Goal: Transaction & Acquisition: Subscribe to service/newsletter

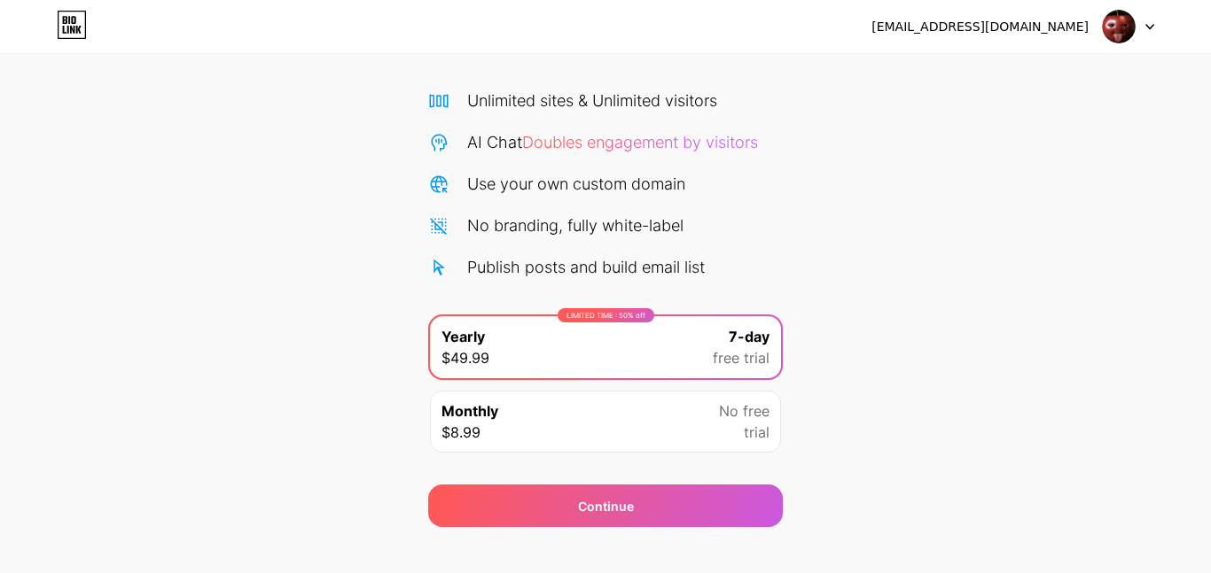
scroll to position [140, 0]
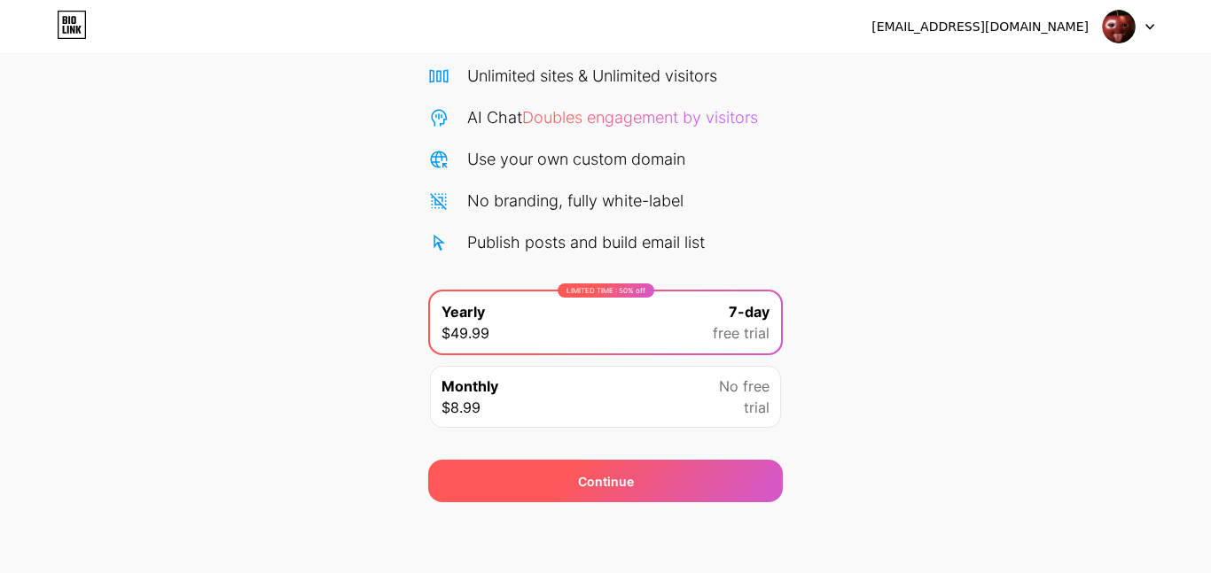
click at [683, 495] on div "Continue" at bounding box center [605, 481] width 354 height 43
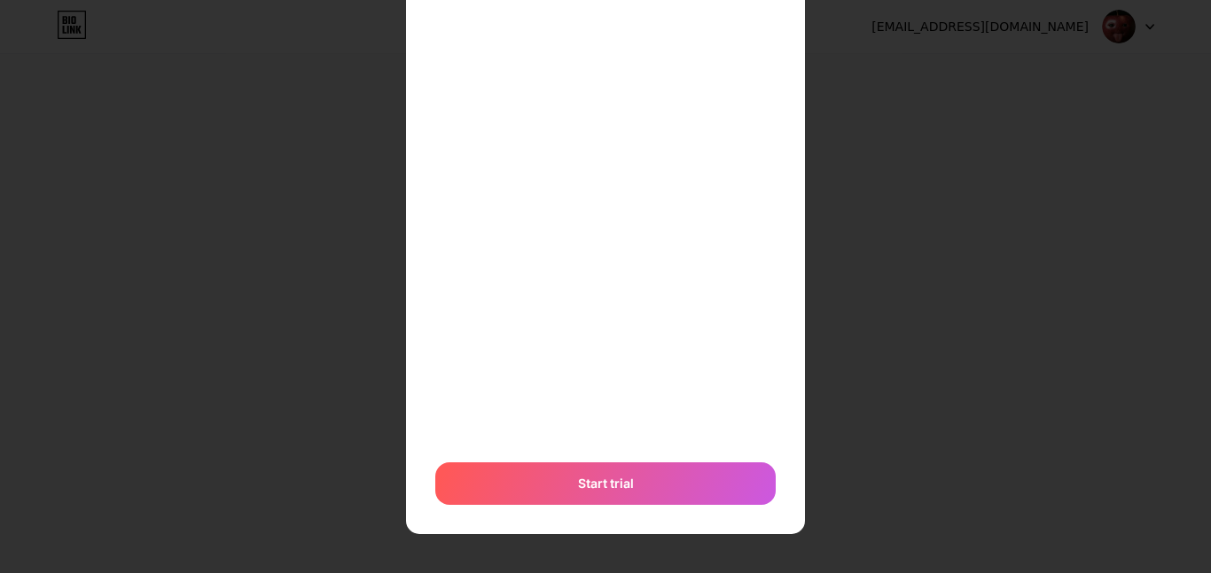
scroll to position [0, 0]
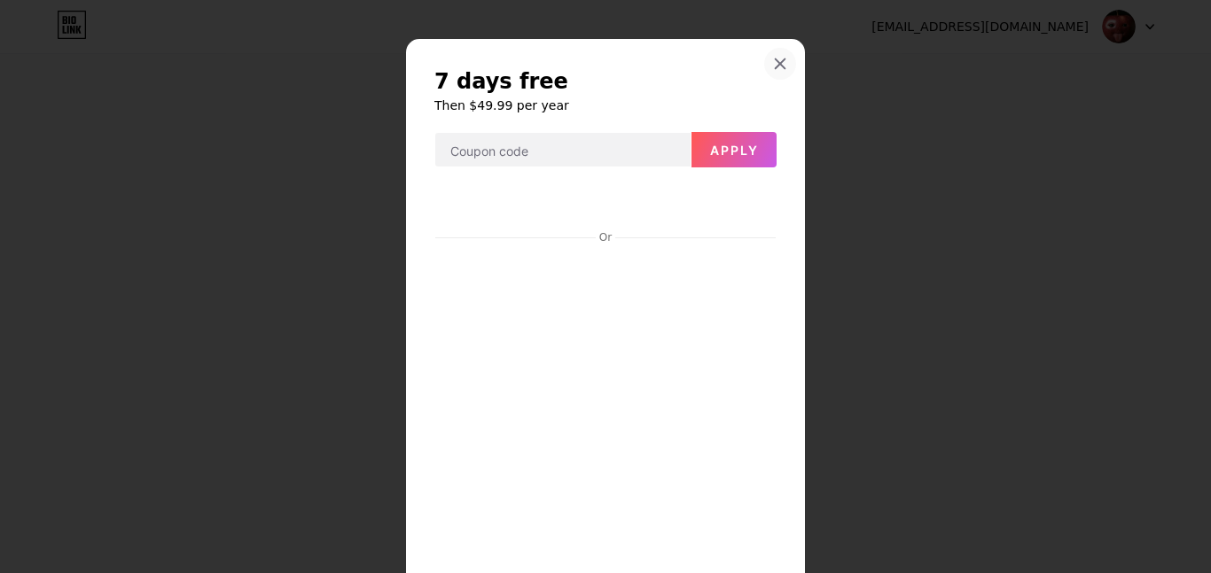
click at [772, 63] on div at bounding box center [780, 64] width 32 height 32
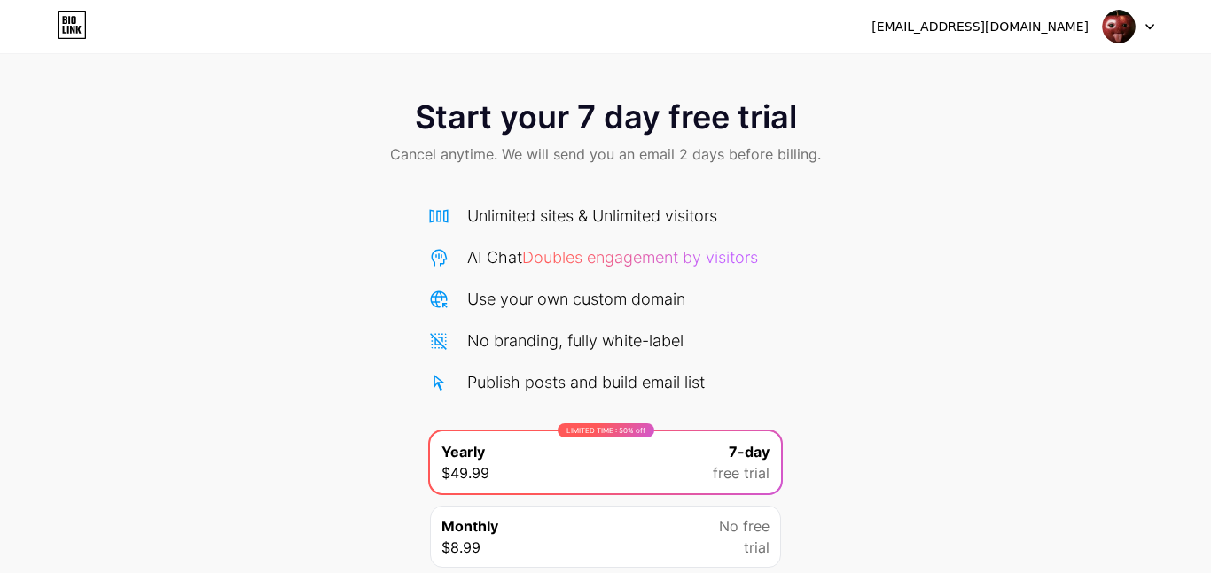
click at [1149, 36] on div at bounding box center [1127, 27] width 51 height 32
click at [76, 30] on icon at bounding box center [78, 30] width 5 height 8
